Goal: Information Seeking & Learning: Learn about a topic

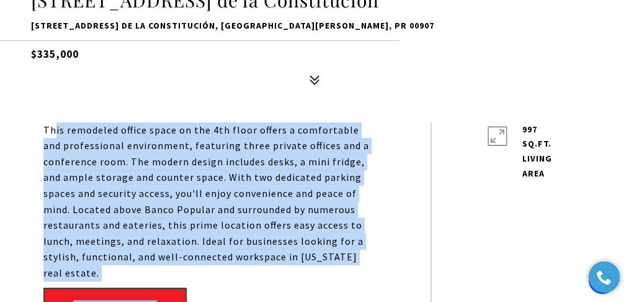
scroll to position [496, 0]
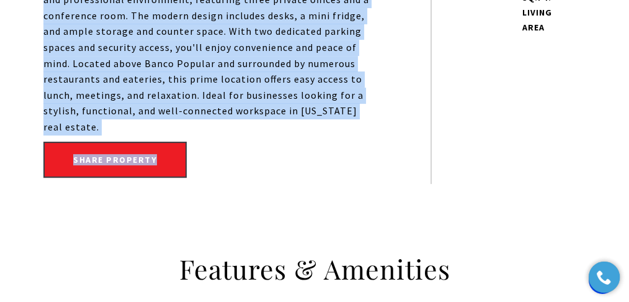
drag, startPoint x: 55, startPoint y: 150, endPoint x: 103, endPoint y: 128, distance: 52.5
click at [103, 128] on p "This remodeled office space on the 4th floor offers a comfortable and professio…" at bounding box center [208, 55] width 331 height 159
copy p "is remodeled office space on the 4th floor offers a comfortable and professiona…"
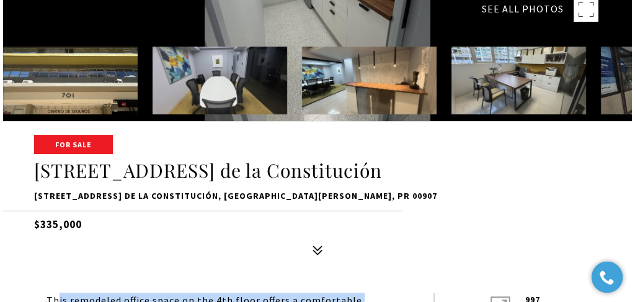
scroll to position [83, 0]
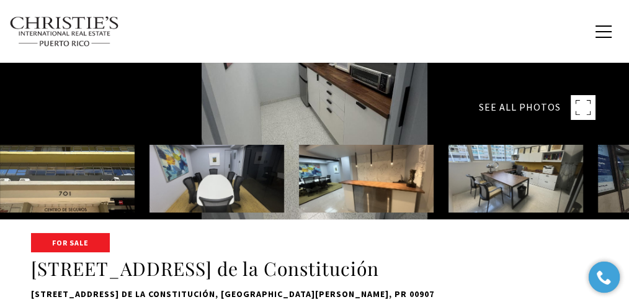
click at [578, 110] on rect at bounding box center [583, 107] width 25 height 25
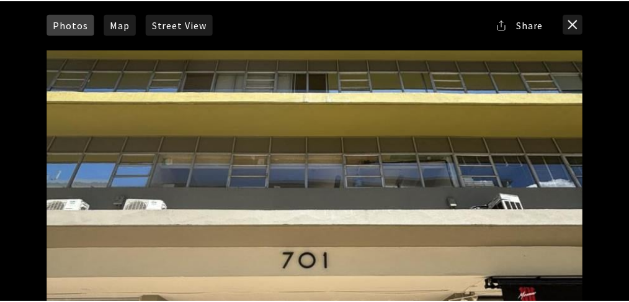
scroll to position [0, 0]
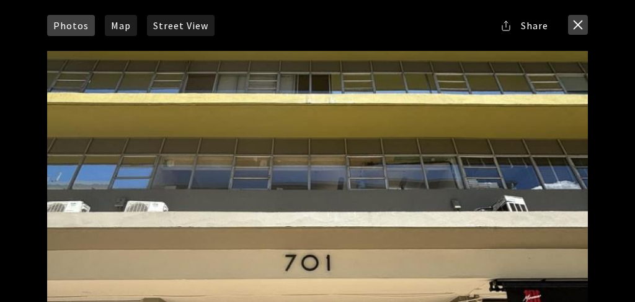
click at [588, 20] on button "close modal" at bounding box center [578, 25] width 20 height 20
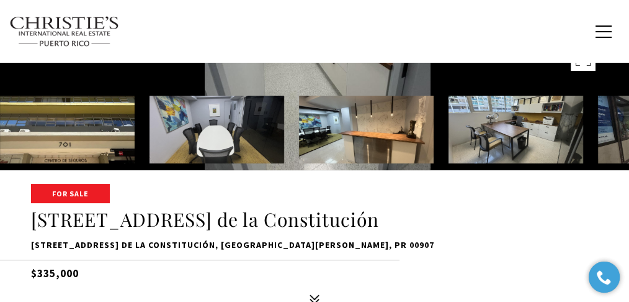
scroll to position [248, 0]
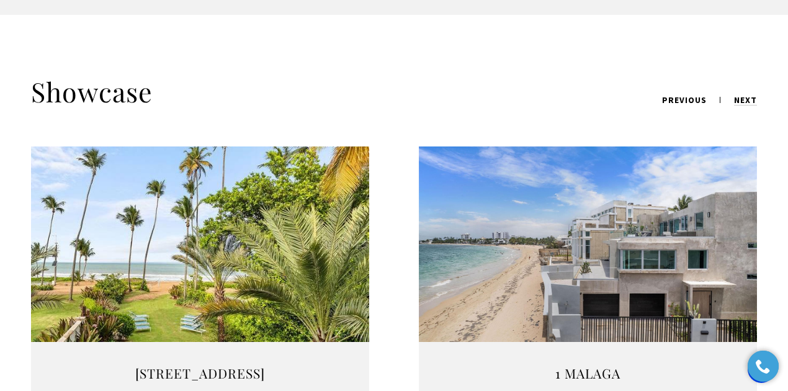
scroll to position [1737, 0]
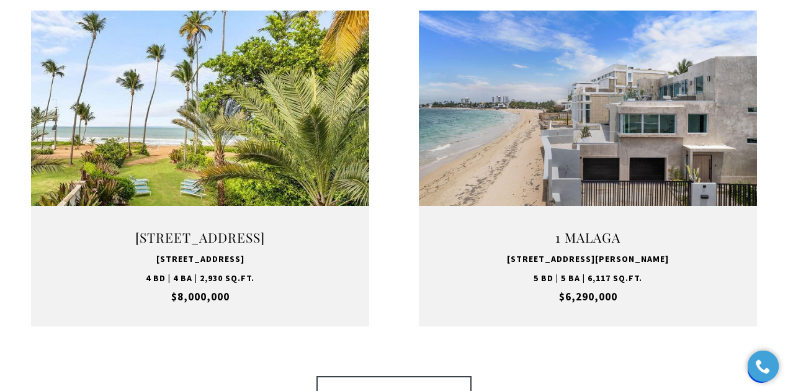
click at [442, 376] on link "VIEW ALL" at bounding box center [393, 394] width 155 height 36
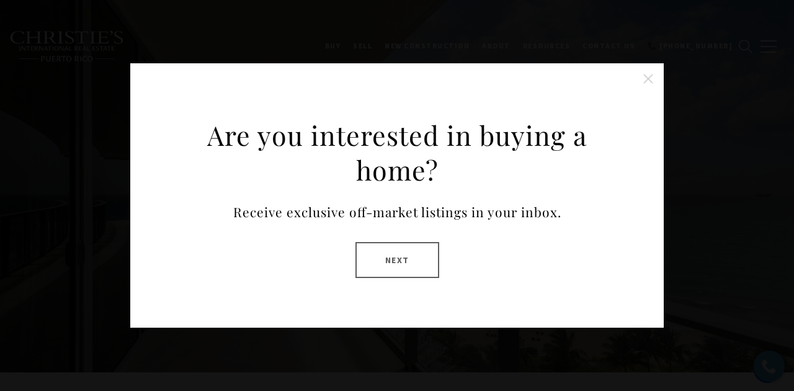
click at [652, 81] on button "Close this option" at bounding box center [648, 78] width 25 height 25
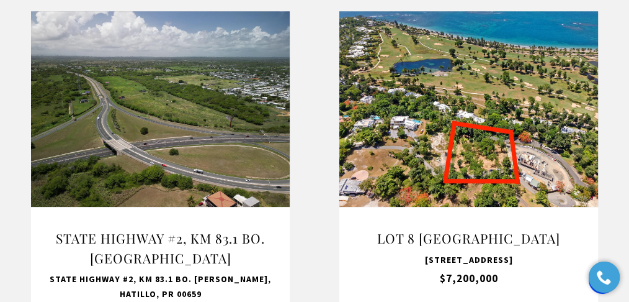
scroll to position [1406, 0]
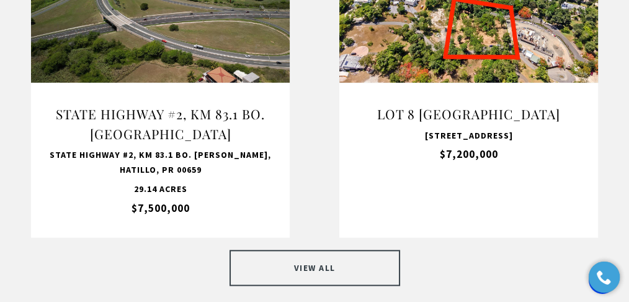
click at [328, 249] on link "VIEW ALL" at bounding box center [315, 267] width 171 height 36
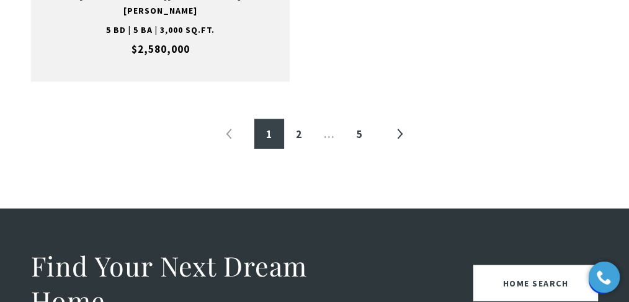
scroll to position [2316, 0]
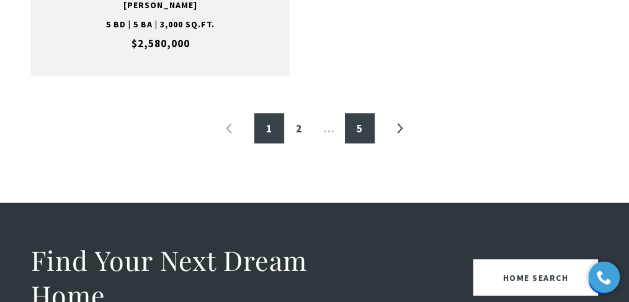
click at [369, 113] on link "5" at bounding box center [360, 128] width 30 height 30
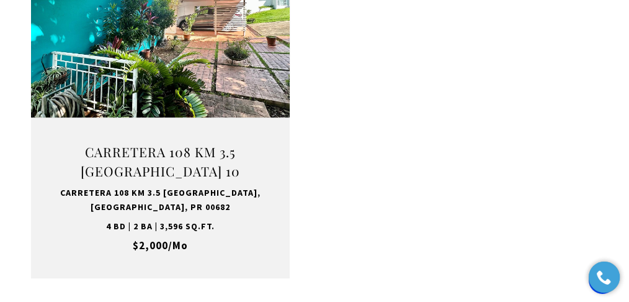
scroll to position [621, 0]
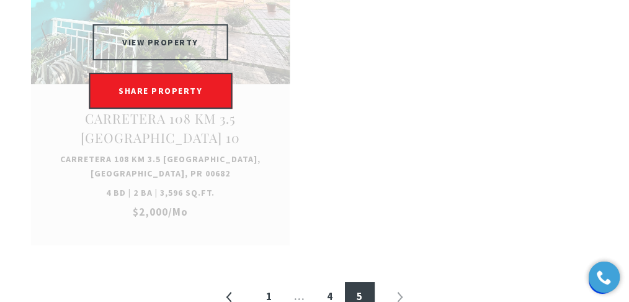
click at [224, 42] on button "VIEW PROPERTY" at bounding box center [160, 42] width 136 height 36
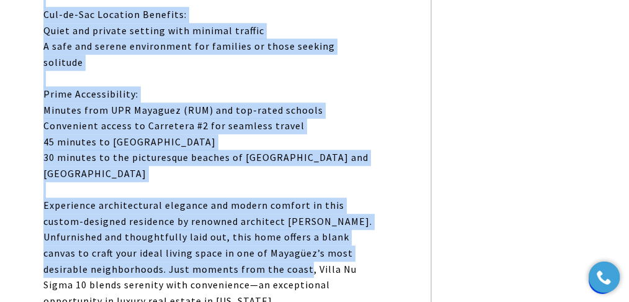
scroll to position [993, 0]
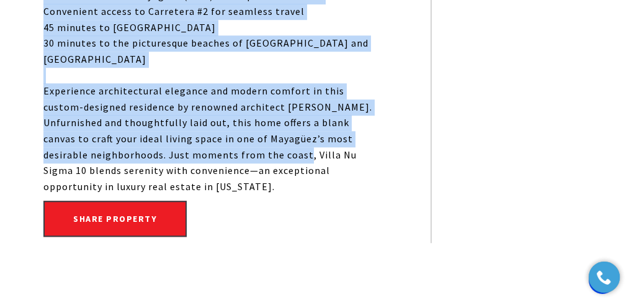
drag, startPoint x: 278, startPoint y: 70, endPoint x: 305, endPoint y: 120, distance: 56.7
copy p "Loremi dolo si a consec adi-el-sed do eiu tempor-incid utlaboreetdo ma Aliquaen…"
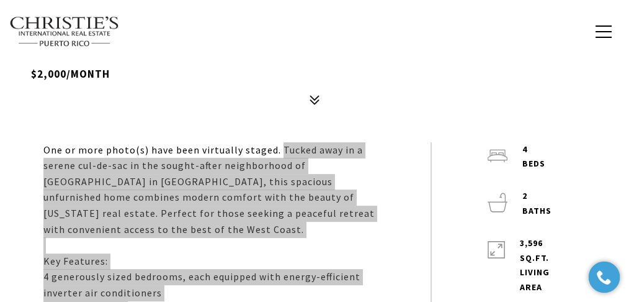
scroll to position [165, 0]
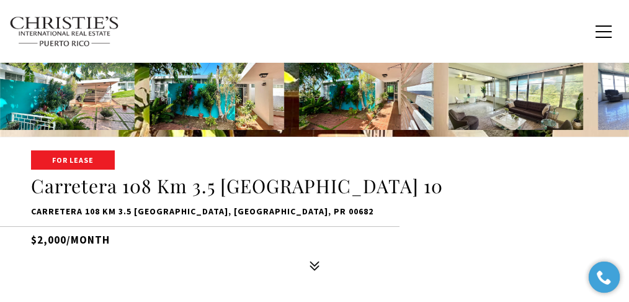
click at [494, 189] on h1 "Carretera 108 Km 3.5 [GEOGRAPHIC_DATA] 10" at bounding box center [314, 186] width 567 height 24
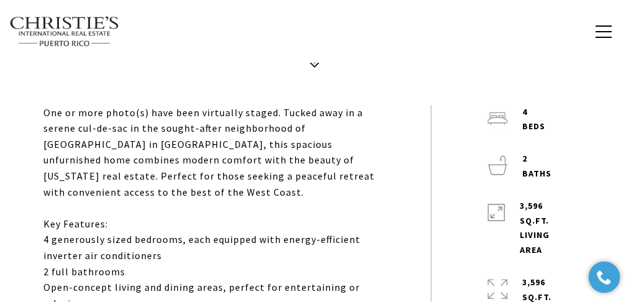
scroll to position [372, 0]
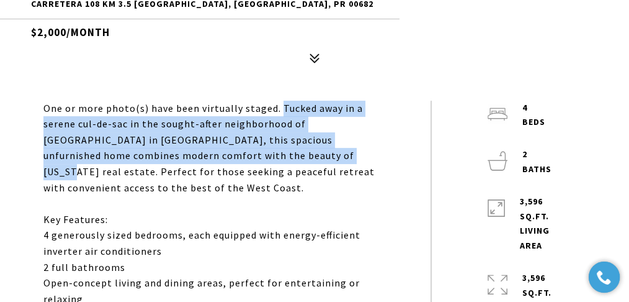
drag, startPoint x: 241, startPoint y: 156, endPoint x: 278, endPoint y: 112, distance: 56.8
copy p "Tucked away in a serene cul-de-sac in the sought-after neighborhood of Miradero…"
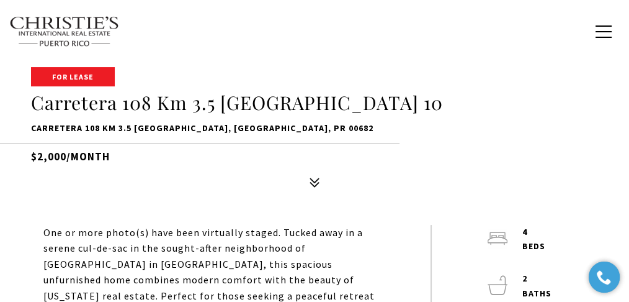
click at [255, 175] on div "For Lease Carretera 108 Km 3.5 VILLA NU SIGMA 10 Carretera 108 Km 3.5 VILLA NU …" at bounding box center [314, 130] width 629 height 125
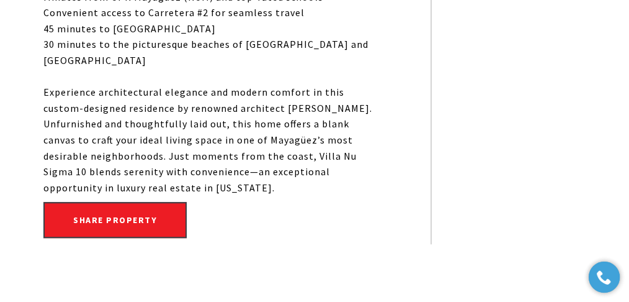
scroll to position [993, 0]
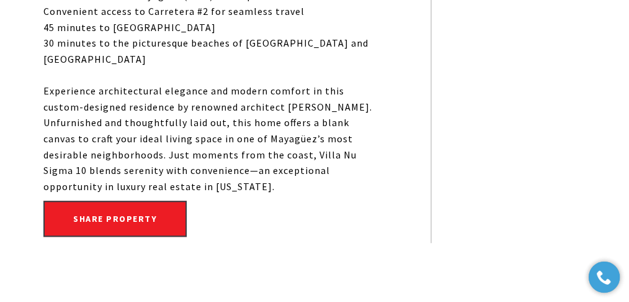
drag, startPoint x: 55, startPoint y: 64, endPoint x: 271, endPoint y: 128, distance: 225.8
copy p "One or more photo(s) have been virtually staged. Tucked away in a serene cul-de…"
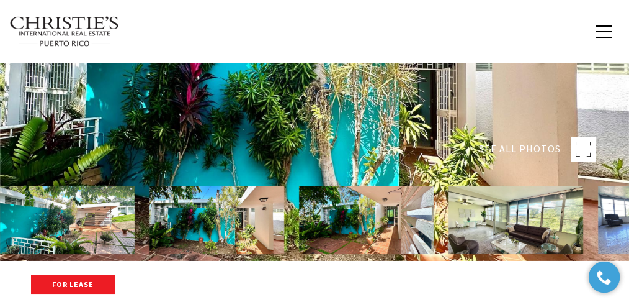
scroll to position [165, 0]
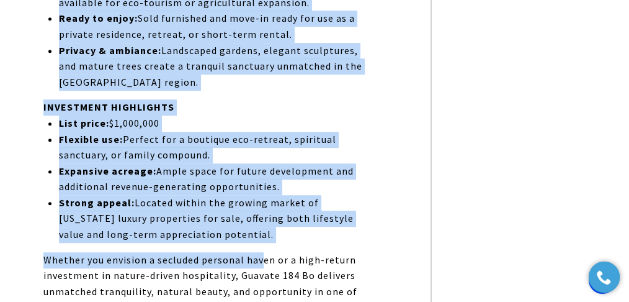
scroll to position [993, 0]
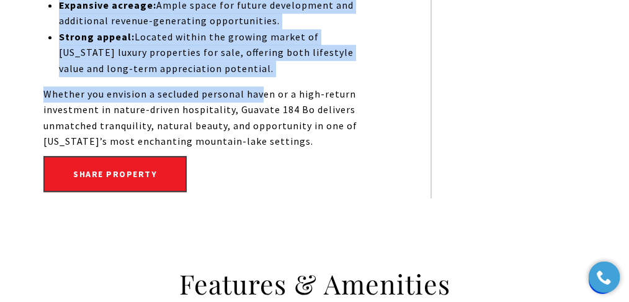
drag, startPoint x: 42, startPoint y: 87, endPoint x: 362, endPoint y: 112, distance: 321.1
copy div "Loremi dolors ame cons adipiscin el Seddo, eius temporinc utlabor etdolo m aliq…"
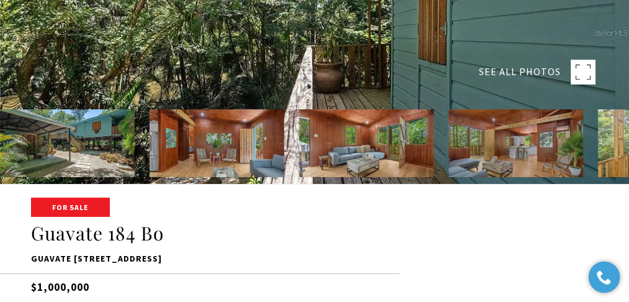
scroll to position [207, 0]
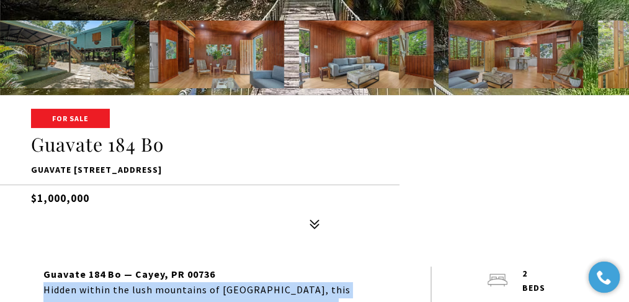
drag, startPoint x: 103, startPoint y: 202, endPoint x: 37, endPoint y: 190, distance: 66.8
click at [37, 190] on h5 "$1,000,000" at bounding box center [314, 195] width 567 height 22
copy h5 "1,000,000"
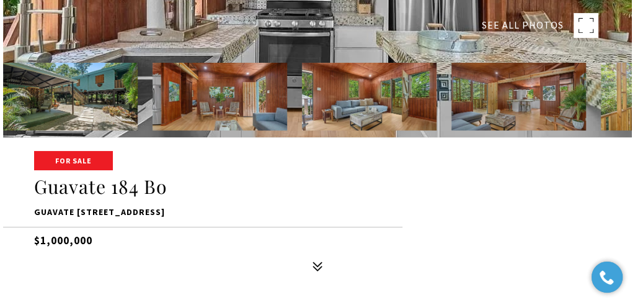
scroll to position [0, 0]
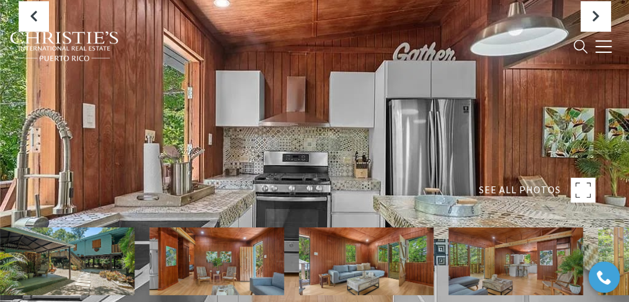
click at [582, 176] on div at bounding box center [314, 151] width 629 height 302
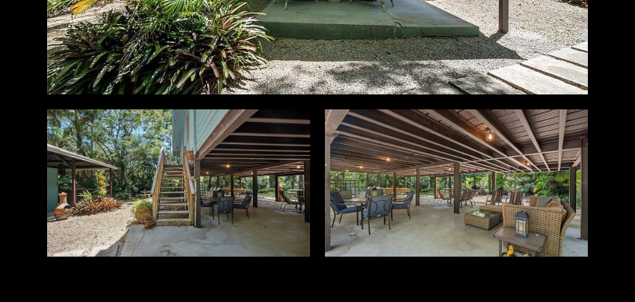
scroll to position [3149, 0]
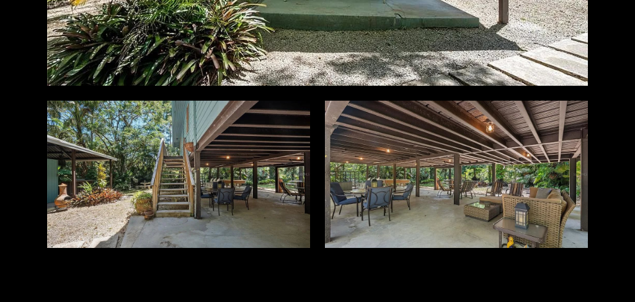
click at [277, 166] on div at bounding box center [178, 174] width 263 height 147
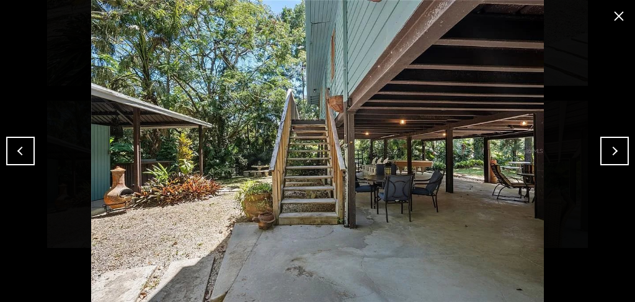
click at [616, 13] on button "close modal" at bounding box center [619, 16] width 20 height 20
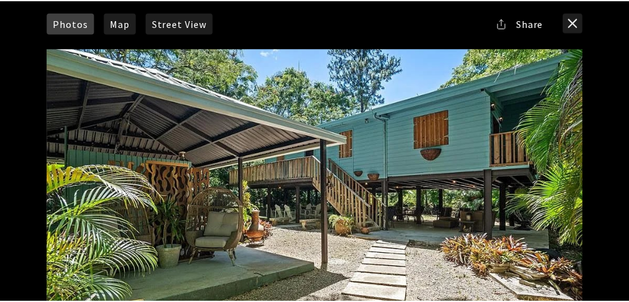
scroll to position [0, 0]
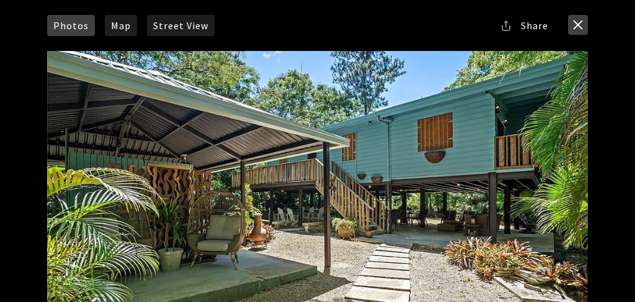
click at [578, 25] on button "close modal" at bounding box center [578, 25] width 20 height 20
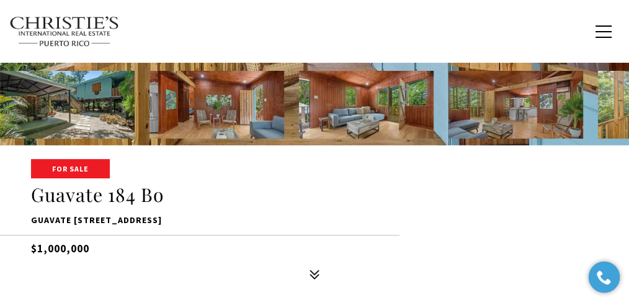
scroll to position [242, 0]
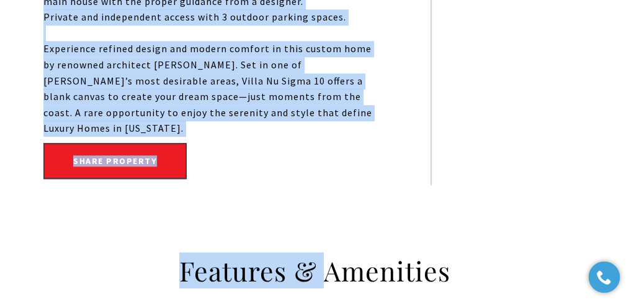
scroll to position [1158, 0]
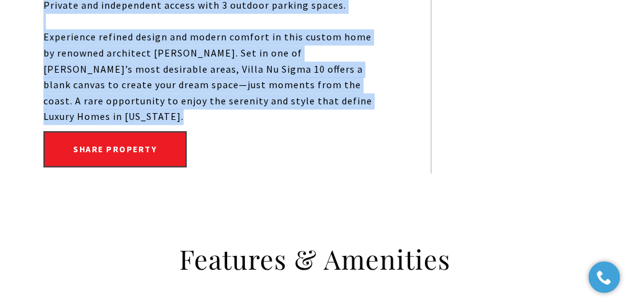
drag, startPoint x: 41, startPoint y: 107, endPoint x: 101, endPoint y: 81, distance: 65.0
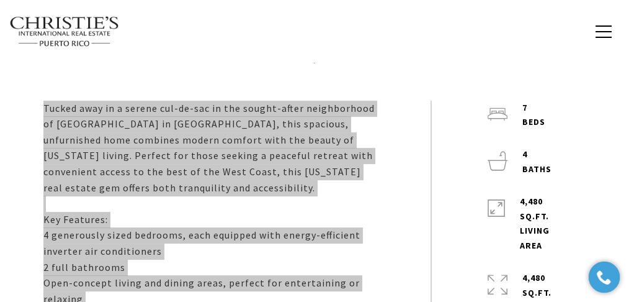
scroll to position [331, 0]
